Goal: Information Seeking & Learning: Learn about a topic

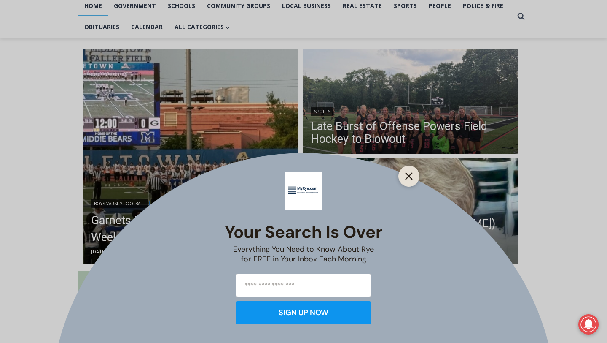
click at [410, 175] on line "Close" at bounding box center [409, 176] width 6 height 6
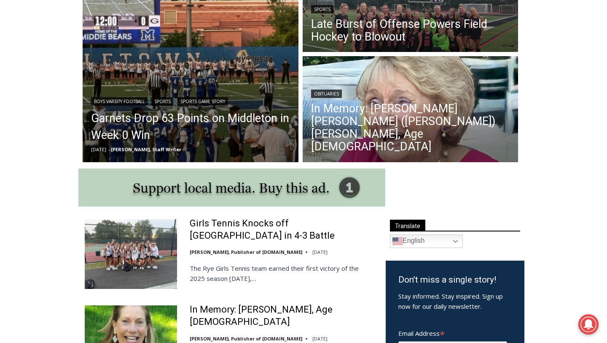
scroll to position [290, 0]
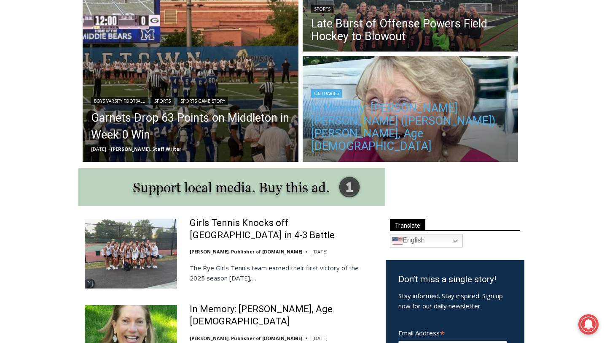
click at [443, 138] on link "In Memory: [PERSON_NAME] [PERSON_NAME] ([PERSON_NAME]) [PERSON_NAME], Age [DEMO…" at bounding box center [410, 127] width 199 height 51
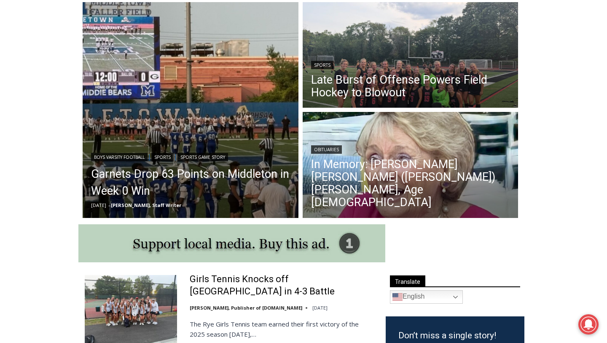
scroll to position [232, 0]
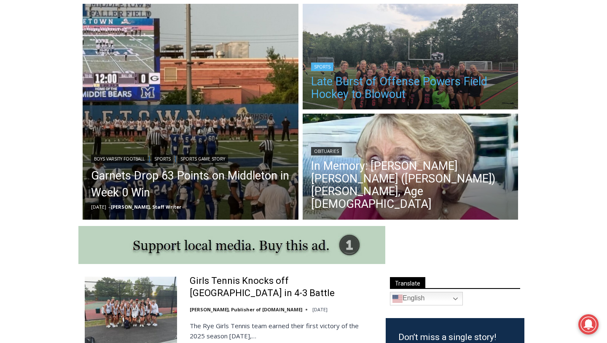
click at [385, 93] on link "Late Burst of Offense Powers Field Hockey to Blowout" at bounding box center [410, 87] width 199 height 25
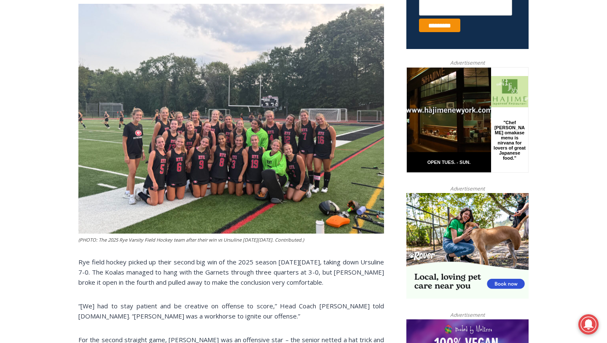
scroll to position [362, 0]
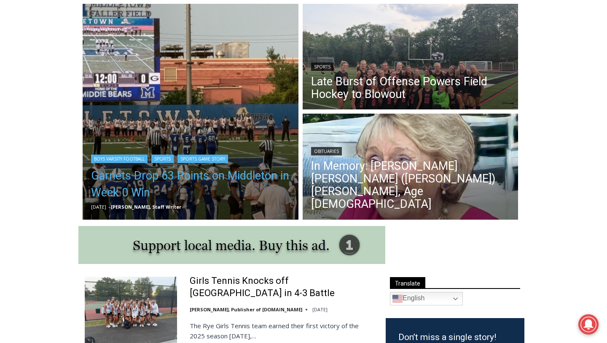
click at [194, 179] on link "Garnets Drop 63 Points on Middleton in Week 0 Win" at bounding box center [190, 184] width 199 height 34
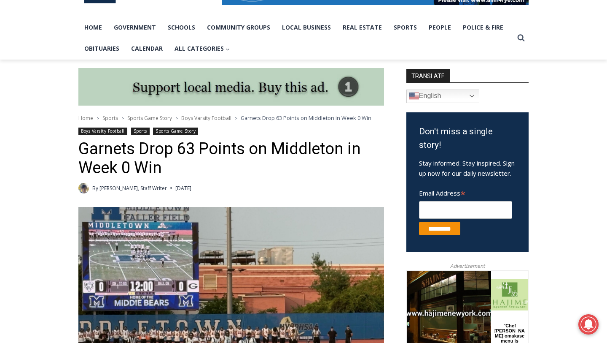
scroll to position [136, 0]
